Goal: Task Accomplishment & Management: Manage account settings

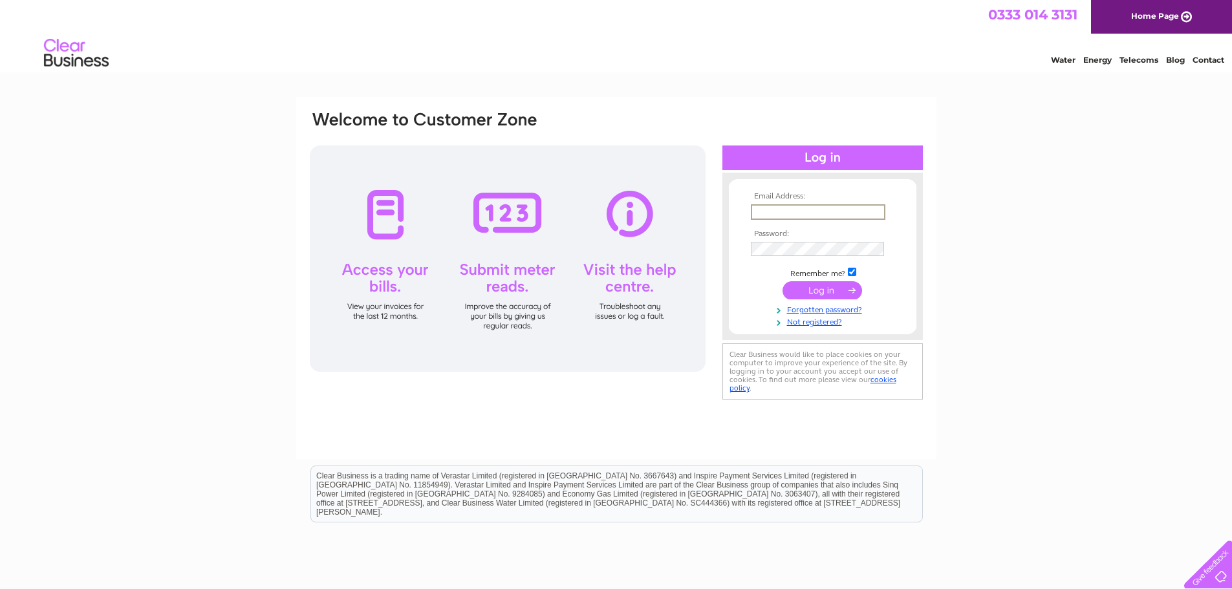
click at [776, 209] on input "text" at bounding box center [818, 212] width 134 height 16
type input "[EMAIL_ADDRESS][PERSON_NAME][DOMAIN_NAME]"
click at [824, 291] on input "submit" at bounding box center [822, 290] width 80 height 18
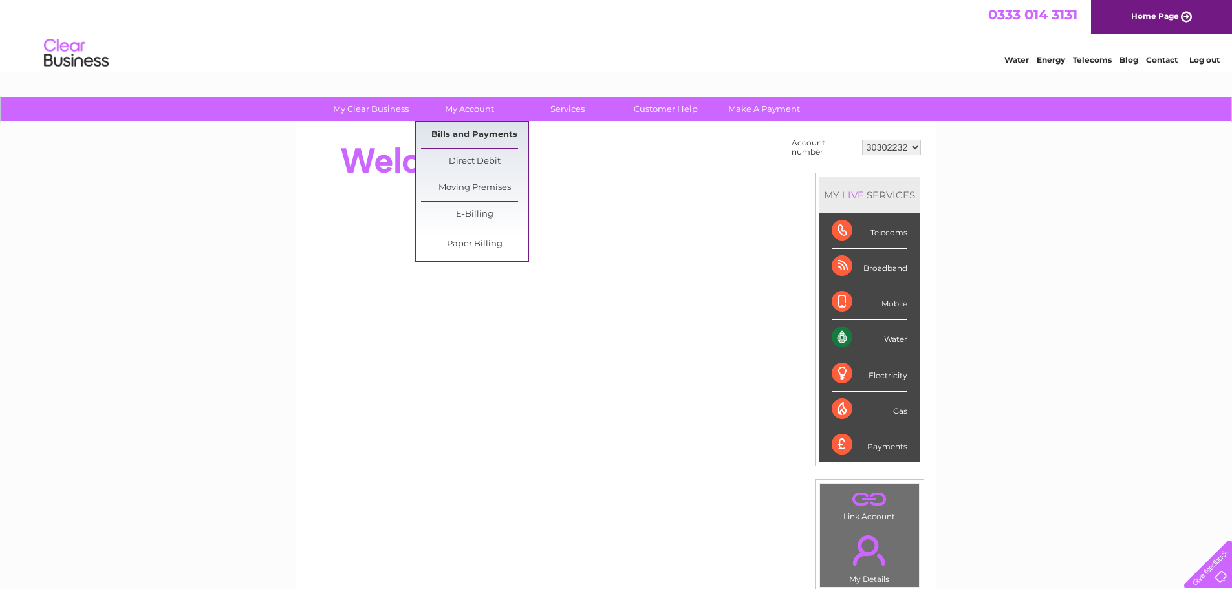
click at [502, 144] on link "Bills and Payments" at bounding box center [474, 135] width 107 height 26
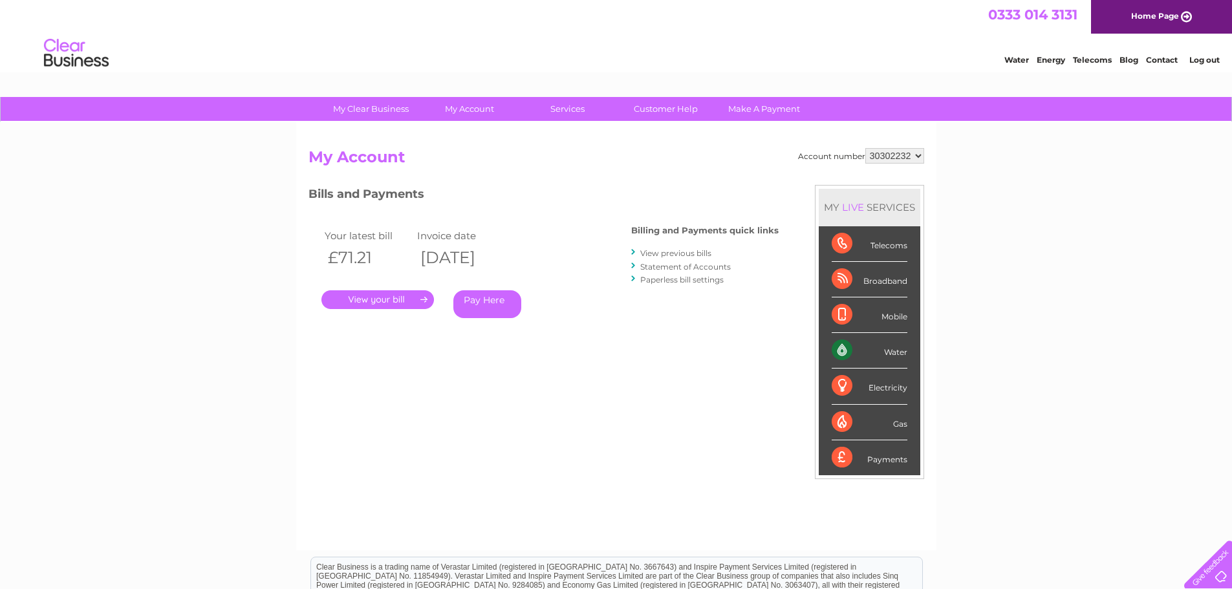
click at [409, 299] on link "." at bounding box center [377, 299] width 112 height 19
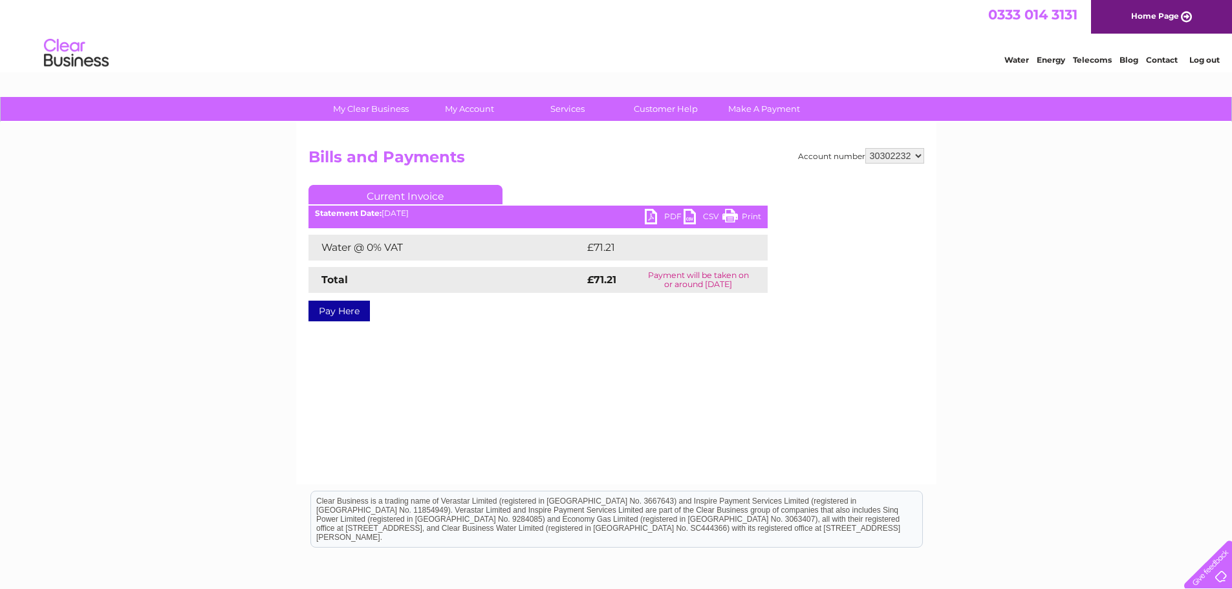
click at [651, 221] on link "PDF" at bounding box center [664, 218] width 39 height 19
